Goal: Task Accomplishment & Management: Use online tool/utility

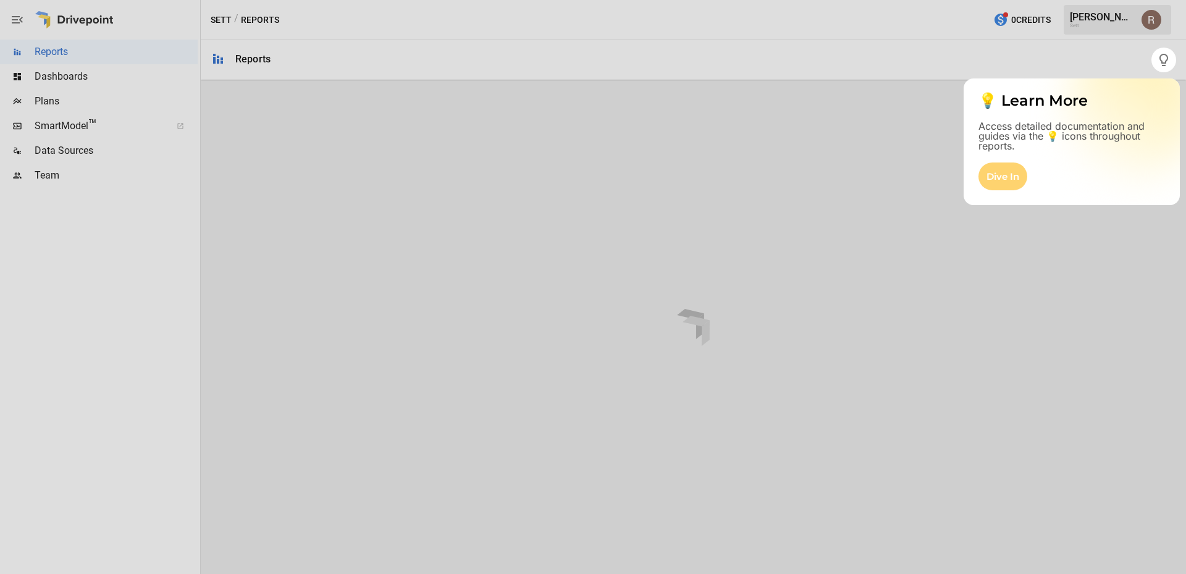
click at [1014, 174] on div "Dive In" at bounding box center [1002, 176] width 49 height 28
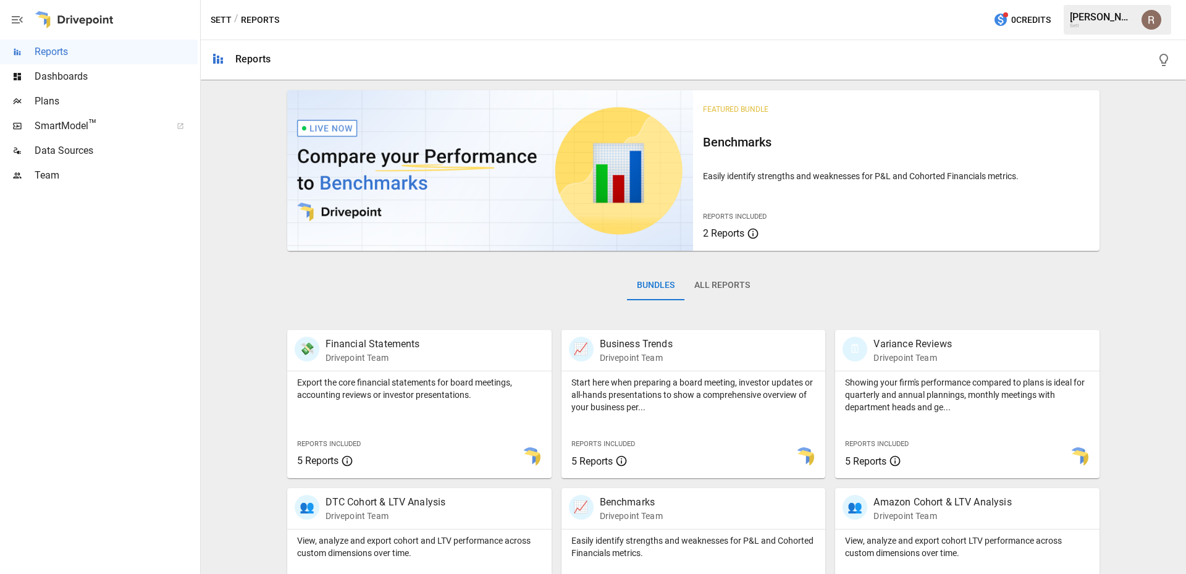
click at [68, 149] on span "Data Sources" at bounding box center [116, 150] width 163 height 15
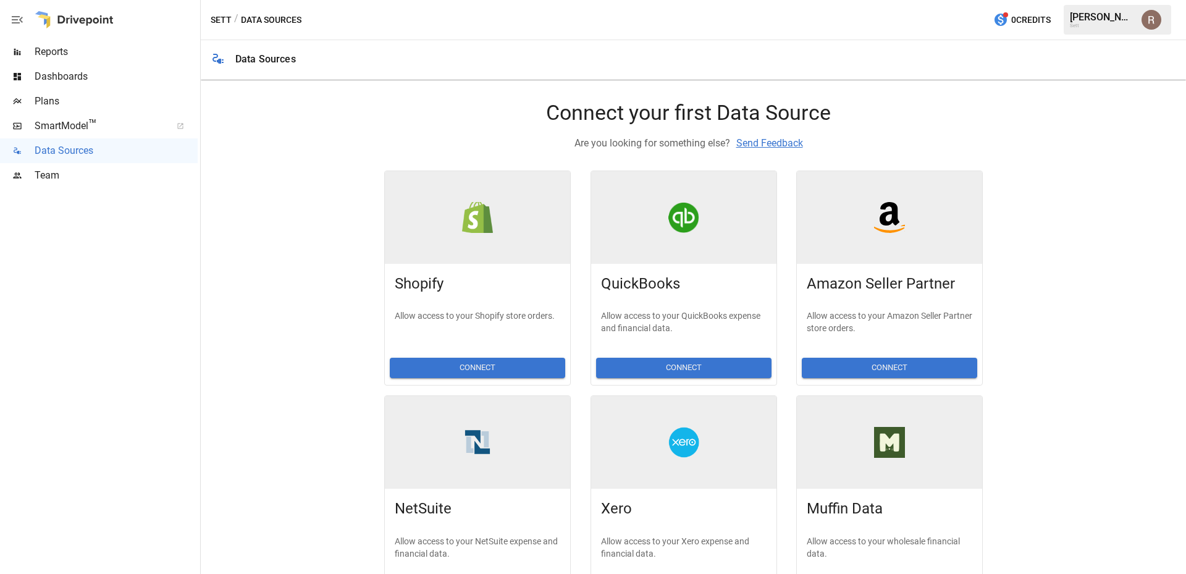
click at [479, 361] on button "Connect" at bounding box center [477, 368] width 175 height 20
